Goal: Task Accomplishment & Management: Manage account settings

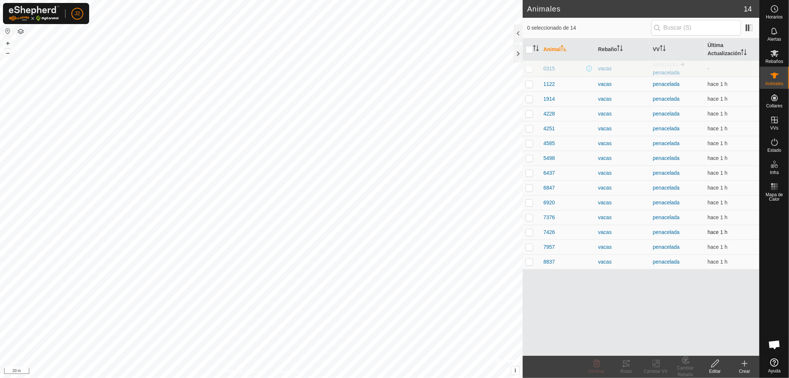
click at [530, 232] on p-checkbox at bounding box center [529, 232] width 7 height 6
click at [628, 363] on icon at bounding box center [626, 363] width 9 height 9
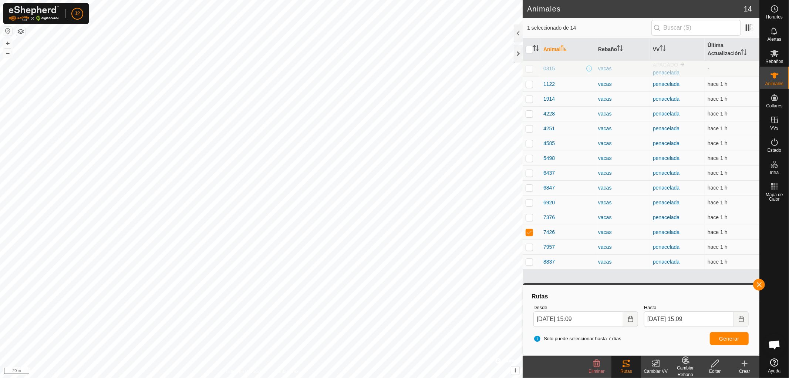
click at [532, 231] on p-checkbox at bounding box center [529, 232] width 7 height 6
checkbox input "false"
click at [761, 284] on button "button" at bounding box center [759, 285] width 12 height 12
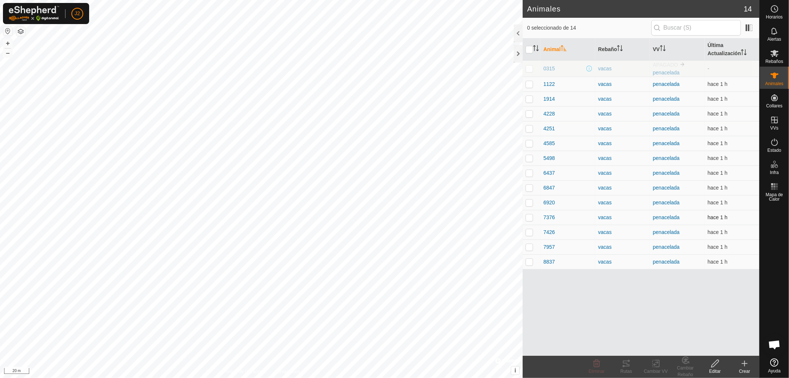
click at [531, 218] on p-checkbox at bounding box center [529, 217] width 7 height 6
click at [627, 367] on icon at bounding box center [626, 363] width 9 height 9
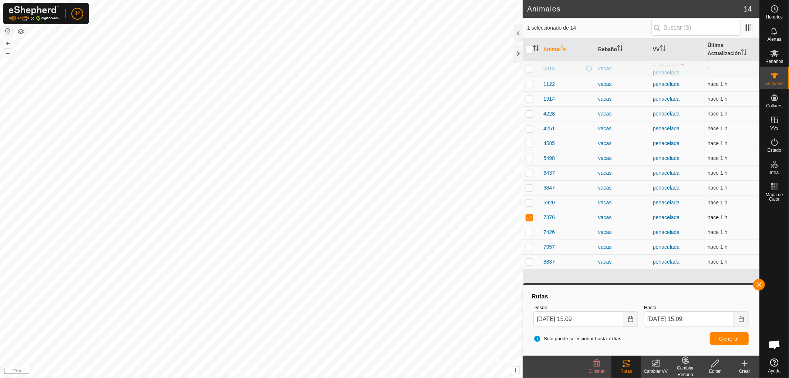
click at [528, 216] on p-checkbox at bounding box center [529, 217] width 7 height 6
checkbox input "false"
click at [759, 284] on button "button" at bounding box center [759, 285] width 12 height 12
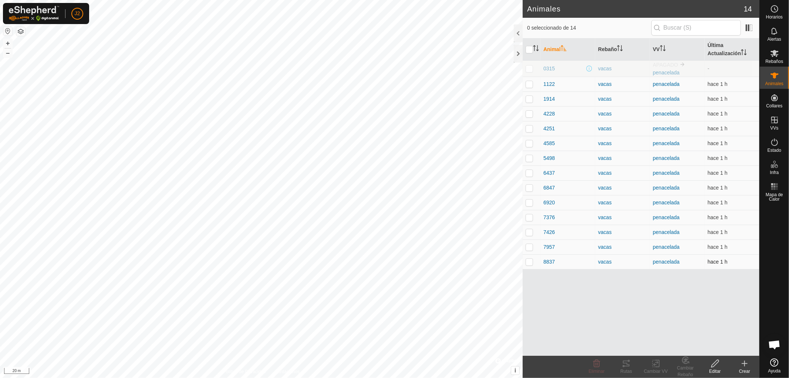
click at [527, 263] on p-checkbox at bounding box center [529, 262] width 7 height 6
click at [629, 364] on icon at bounding box center [626, 363] width 9 height 9
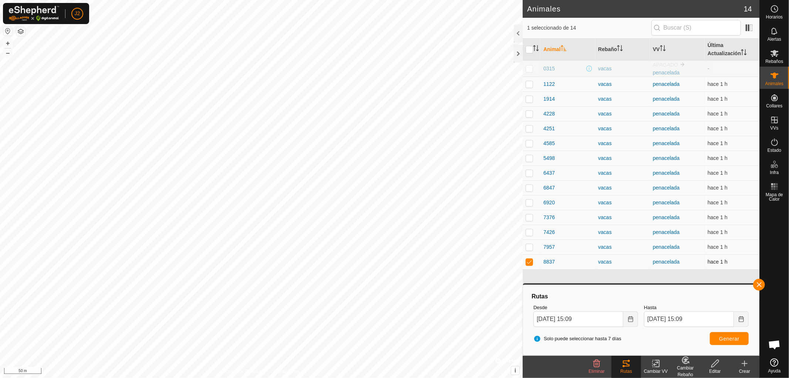
click at [526, 260] on p-checkbox at bounding box center [529, 262] width 7 height 6
checkbox input "false"
click at [758, 284] on button "button" at bounding box center [759, 285] width 12 height 12
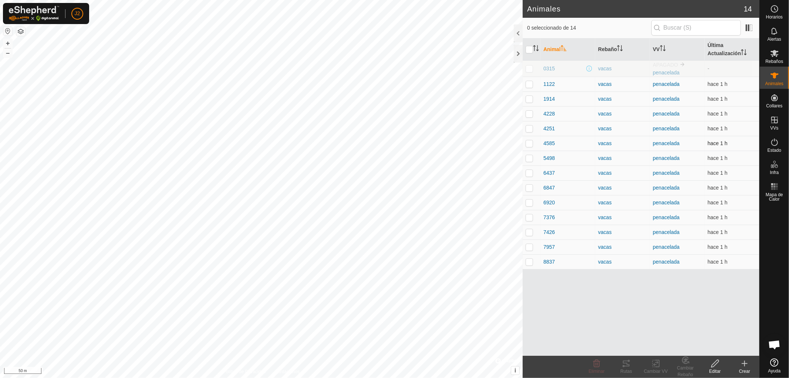
click at [528, 142] on p-checkbox at bounding box center [529, 143] width 7 height 6
click at [625, 367] on icon at bounding box center [626, 363] width 9 height 9
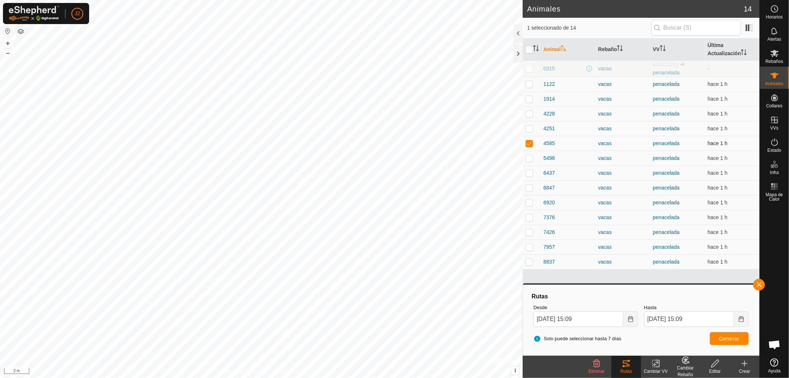
click at [530, 144] on p-checkbox at bounding box center [529, 143] width 7 height 6
checkbox input "false"
click at [761, 282] on button "button" at bounding box center [759, 285] width 12 height 12
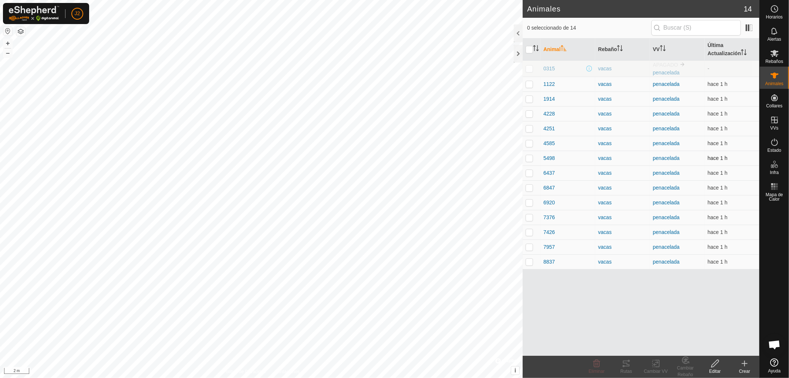
click at [528, 158] on p-checkbox at bounding box center [529, 158] width 7 height 6
click at [628, 363] on icon at bounding box center [626, 363] width 9 height 9
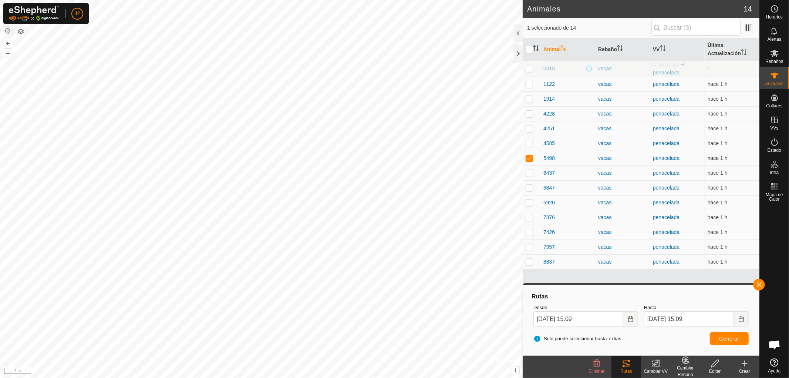
click at [527, 157] on p-checkbox at bounding box center [529, 158] width 7 height 6
checkbox input "false"
click at [758, 284] on button "button" at bounding box center [759, 285] width 12 height 12
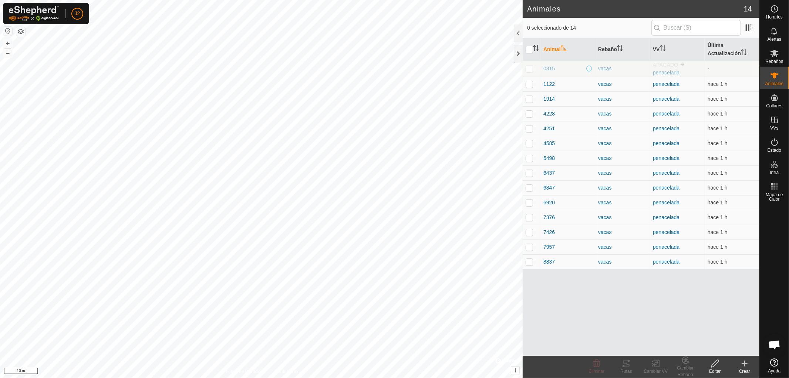
click at [528, 203] on p-checkbox at bounding box center [529, 202] width 7 height 6
click at [623, 367] on icon at bounding box center [624, 366] width 2 height 2
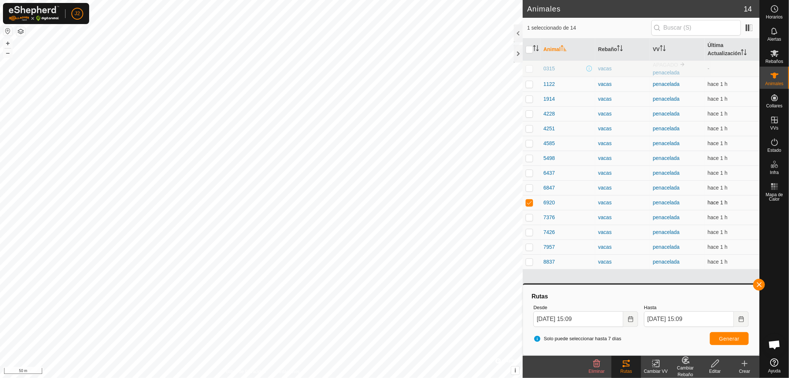
click at [528, 202] on p-checkbox at bounding box center [529, 202] width 7 height 6
checkbox input "false"
click at [756, 282] on button "button" at bounding box center [759, 285] width 12 height 12
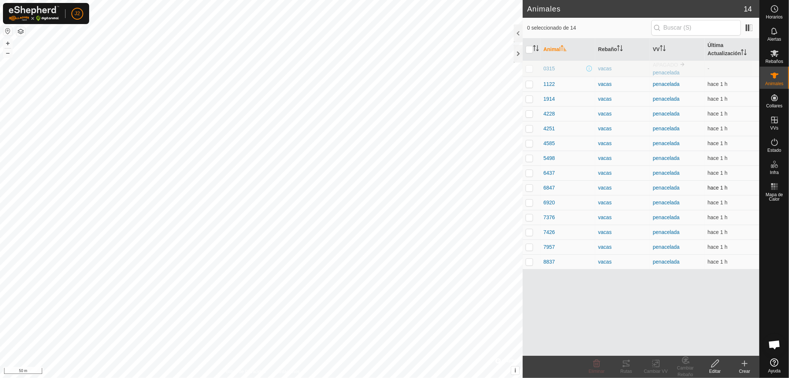
click at [527, 189] on p-checkbox at bounding box center [529, 188] width 7 height 6
click at [630, 366] on tracks-svg-icon at bounding box center [626, 363] width 30 height 9
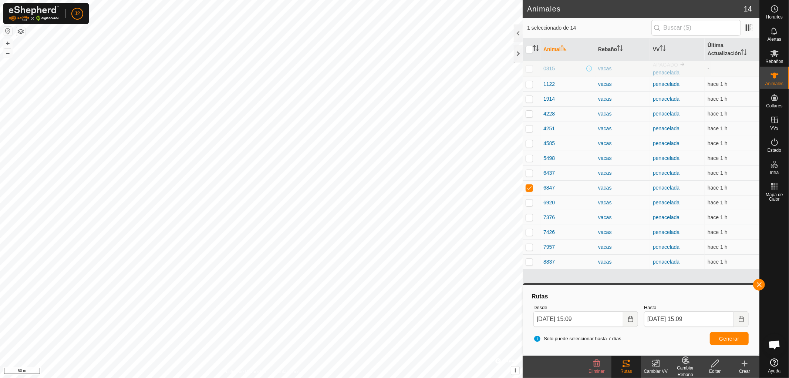
click at [529, 187] on p-checkbox at bounding box center [529, 188] width 7 height 6
checkbox input "false"
click at [759, 283] on button "button" at bounding box center [759, 285] width 12 height 12
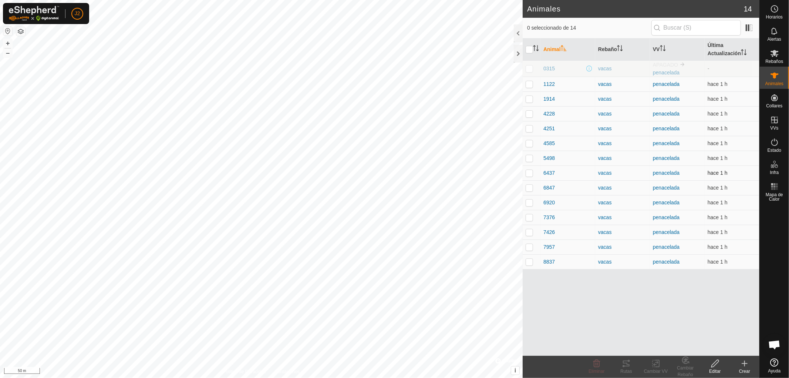
click at [528, 173] on p-checkbox at bounding box center [529, 173] width 7 height 6
click at [628, 363] on icon at bounding box center [626, 363] width 9 height 9
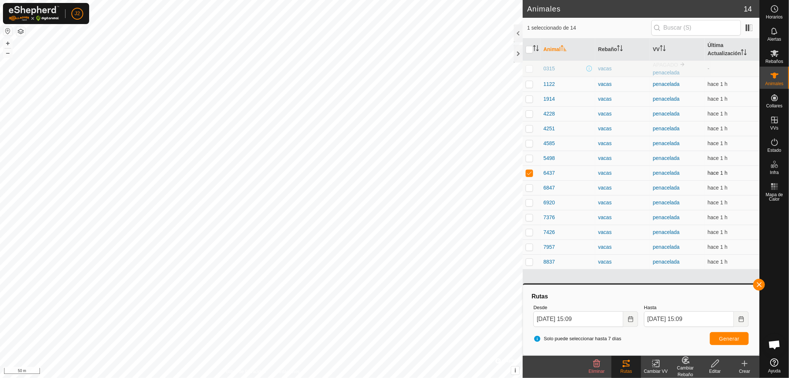
click at [528, 172] on p-checkbox at bounding box center [529, 173] width 7 height 6
checkbox input "false"
click at [755, 282] on button "button" at bounding box center [759, 285] width 12 height 12
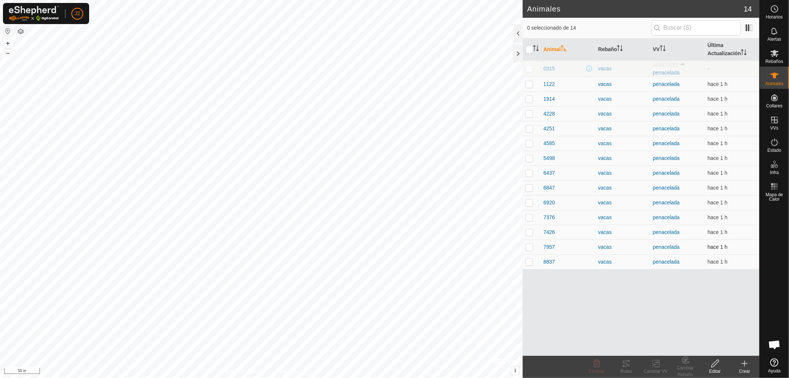
click at [527, 246] on p-checkbox at bounding box center [529, 247] width 7 height 6
click at [630, 365] on icon at bounding box center [626, 363] width 9 height 9
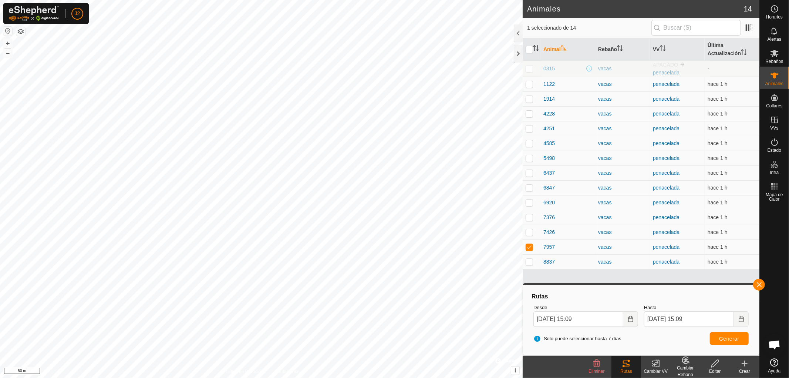
click at [527, 246] on p-checkbox at bounding box center [529, 247] width 7 height 6
checkbox input "false"
click at [760, 284] on button "button" at bounding box center [759, 285] width 12 height 12
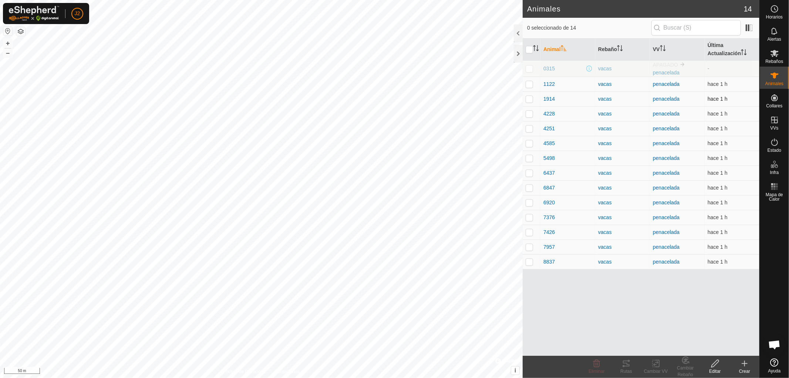
click at [529, 100] on p-checkbox at bounding box center [529, 99] width 7 height 6
click at [627, 366] on icon at bounding box center [626, 363] width 7 height 6
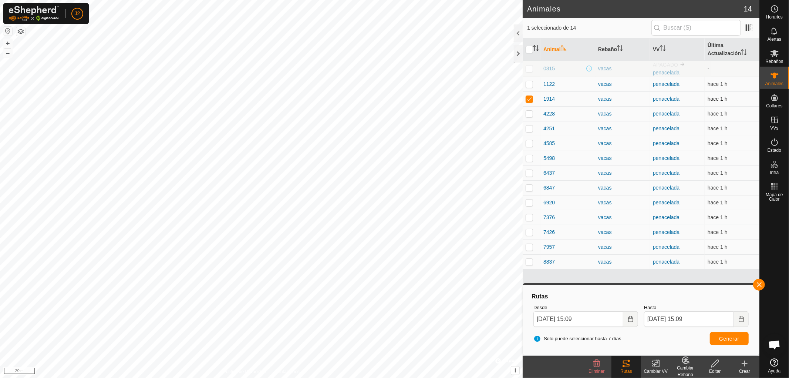
click at [527, 101] on p-checkbox at bounding box center [529, 99] width 7 height 6
checkbox input "false"
click at [758, 282] on button "button" at bounding box center [759, 285] width 12 height 12
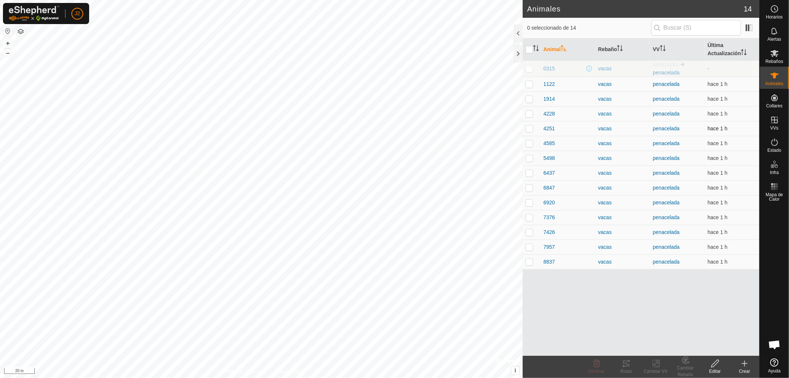
click at [529, 128] on p-checkbox at bounding box center [529, 128] width 7 height 6
click at [624, 365] on icon at bounding box center [624, 366] width 2 height 2
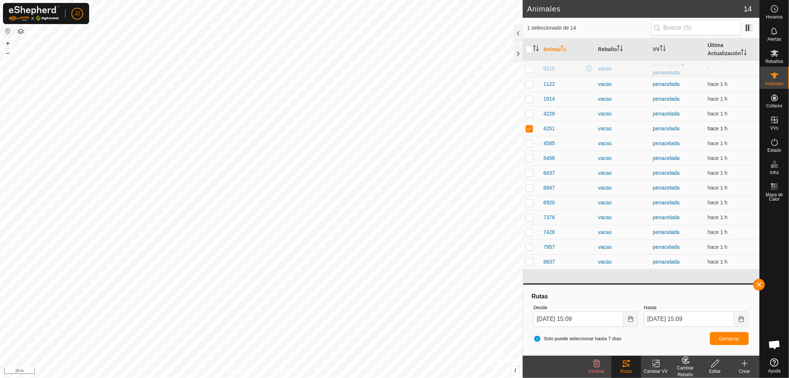
click at [530, 127] on p-checkbox at bounding box center [529, 128] width 7 height 6
checkbox input "false"
click at [758, 283] on button "button" at bounding box center [759, 285] width 12 height 12
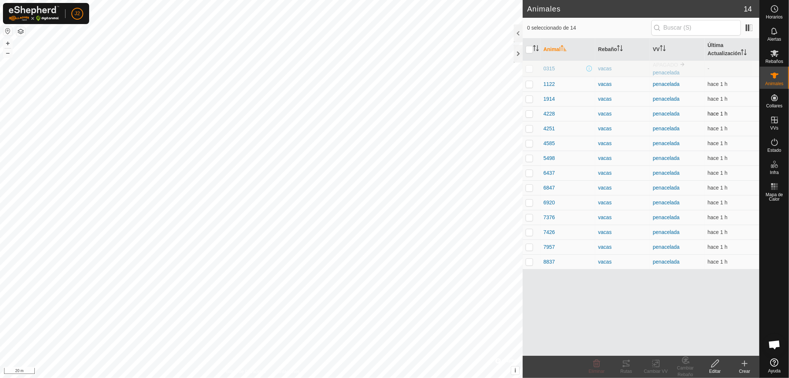
click at [529, 115] on p-checkbox at bounding box center [529, 114] width 7 height 6
click at [630, 366] on icon at bounding box center [626, 363] width 9 height 9
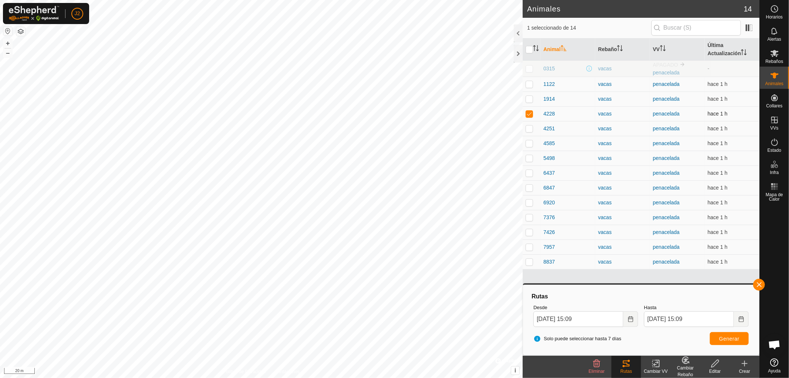
click at [526, 112] on p-checkbox at bounding box center [529, 114] width 7 height 6
checkbox input "false"
click at [758, 283] on button "button" at bounding box center [759, 285] width 12 height 12
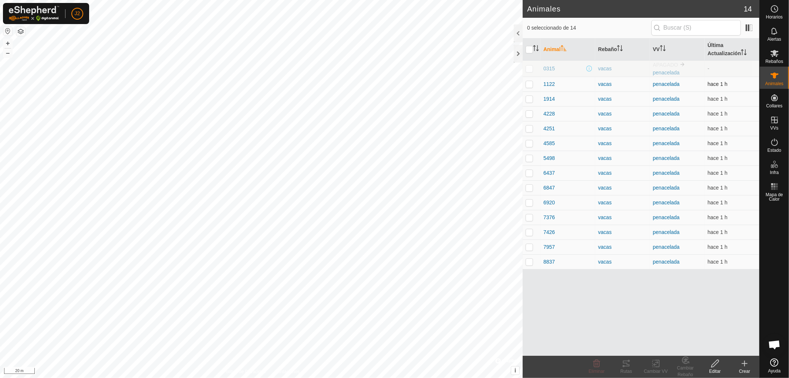
click at [527, 82] on p-checkbox at bounding box center [529, 84] width 7 height 6
click at [632, 363] on tracks-svg-icon at bounding box center [626, 363] width 30 height 9
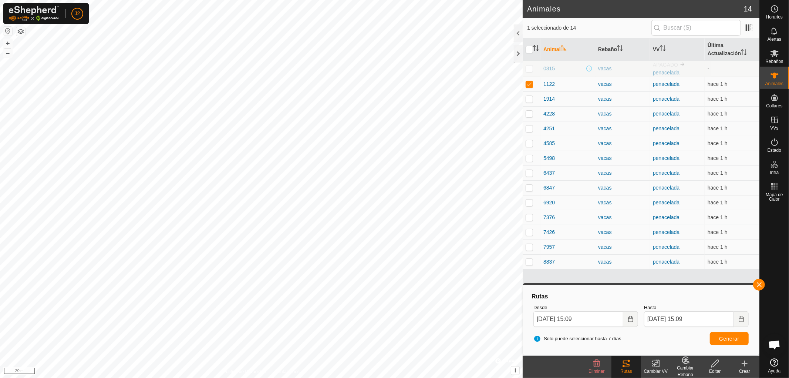
click at [533, 193] on div "Animales 14 1 seleccionado de 14 Animal Rebaño VV Última Actualización 0315 vac…" at bounding box center [379, 189] width 759 height 378
click at [527, 83] on p-checkbox at bounding box center [529, 84] width 7 height 6
checkbox input "false"
click at [761, 282] on button "button" at bounding box center [759, 285] width 12 height 12
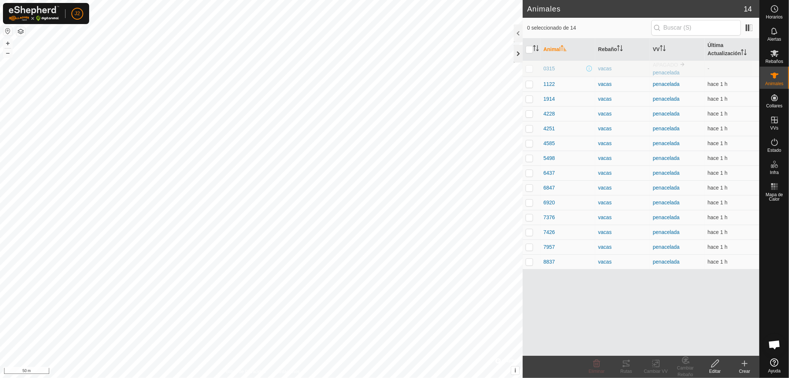
click at [519, 51] on div at bounding box center [518, 54] width 9 height 18
